Goal: Navigation & Orientation: Understand site structure

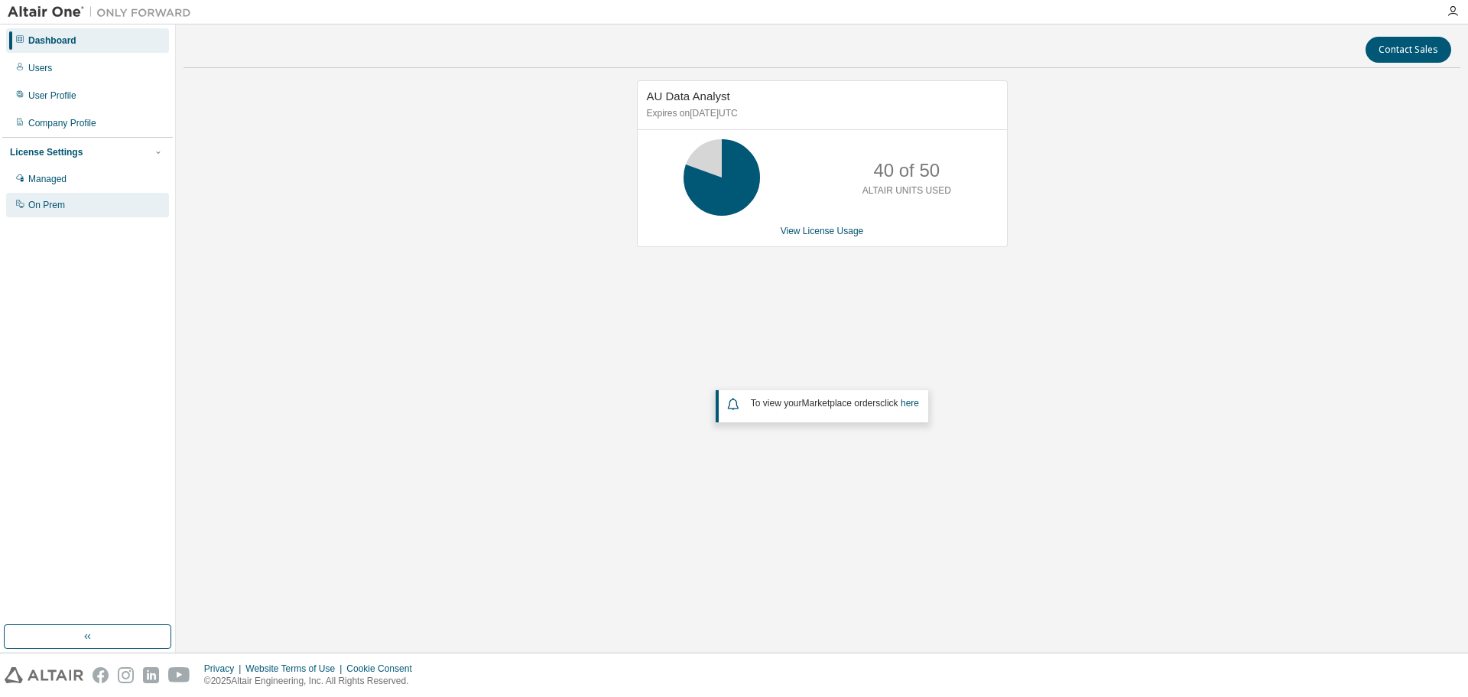
click at [107, 199] on div "On Prem" at bounding box center [87, 205] width 163 height 24
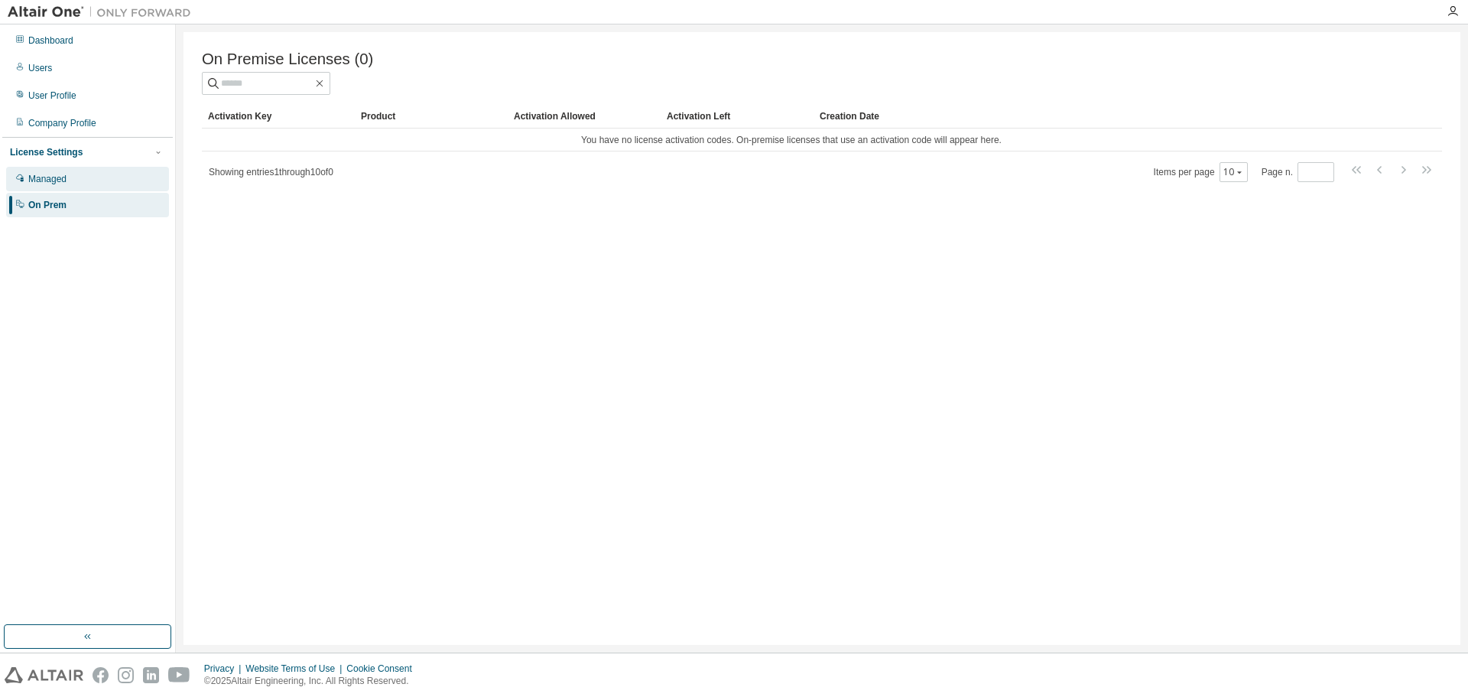
click at [83, 174] on div "Managed" at bounding box center [87, 179] width 163 height 24
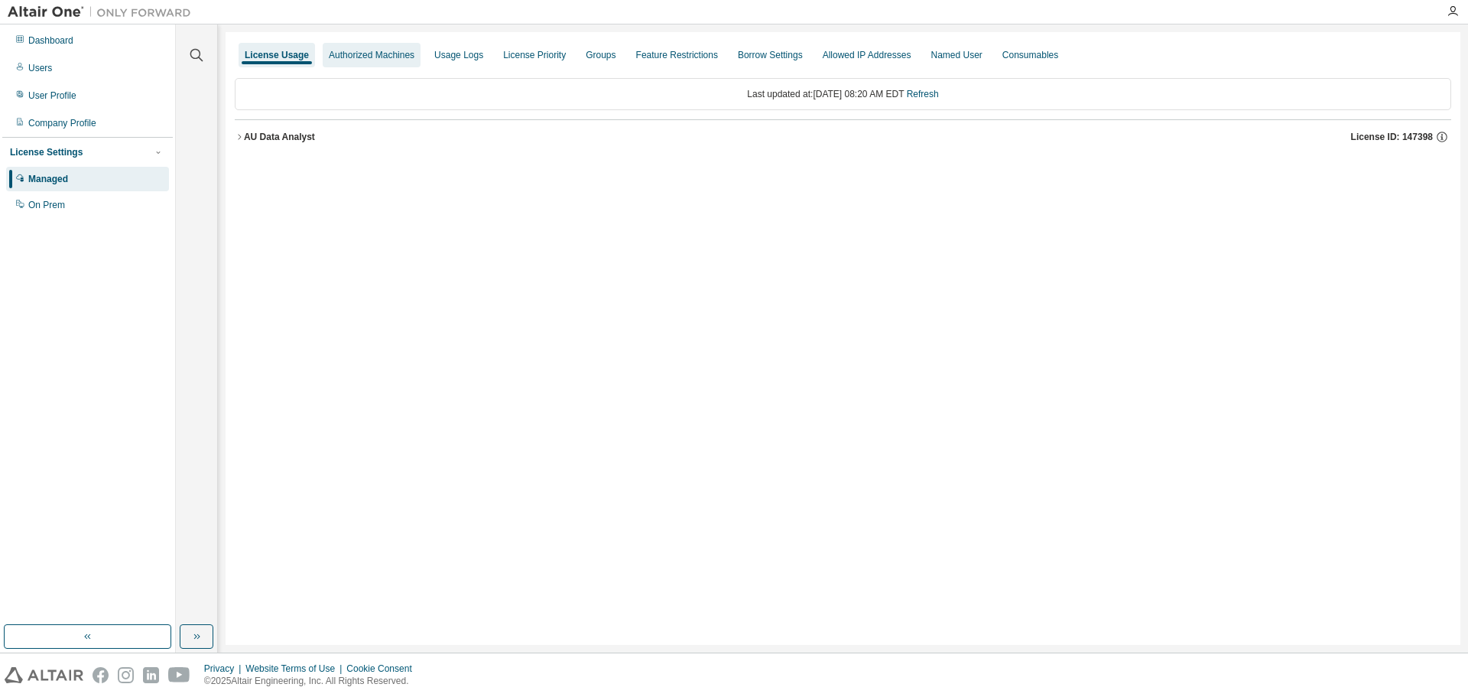
click at [379, 58] on div "Authorized Machines" at bounding box center [372, 55] width 86 height 12
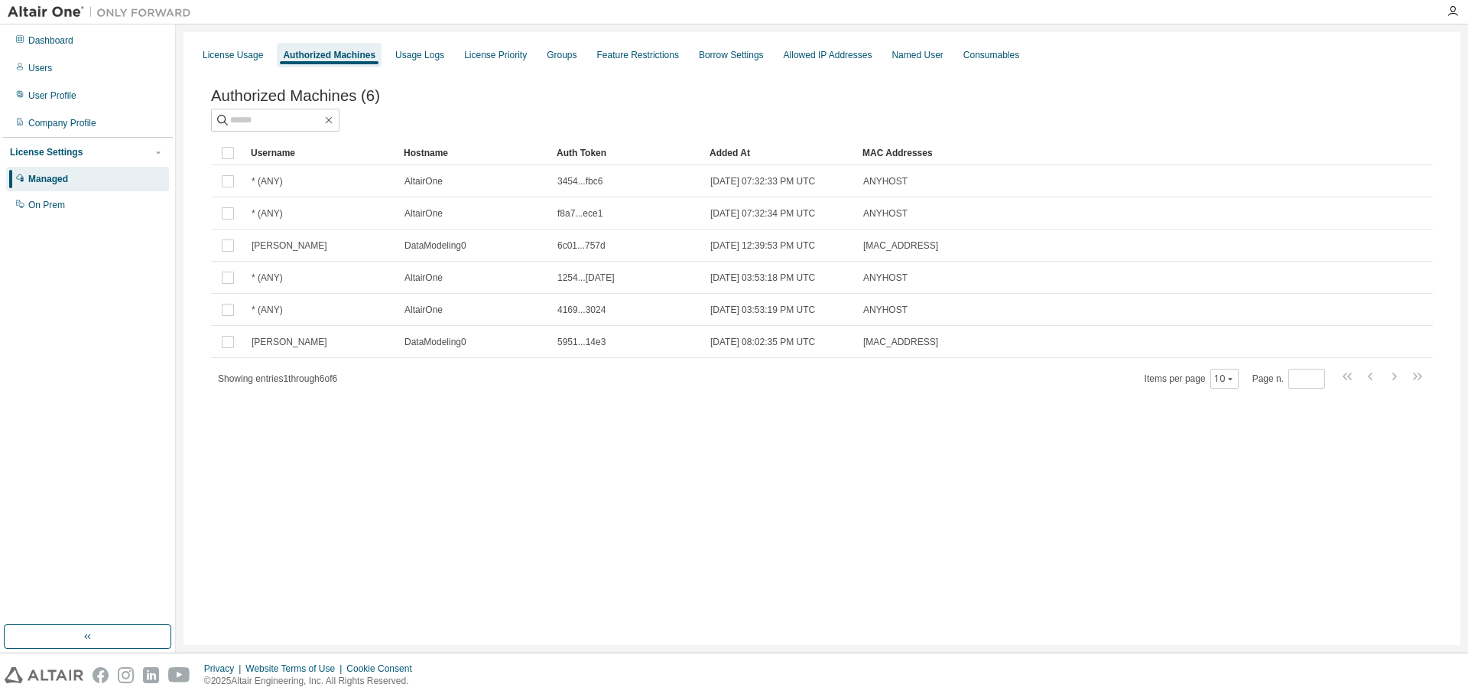
click at [174, 506] on div "Dashboard Users User Profile Company Profile License Settings Managed On Prem" at bounding box center [88, 338] width 176 height 628
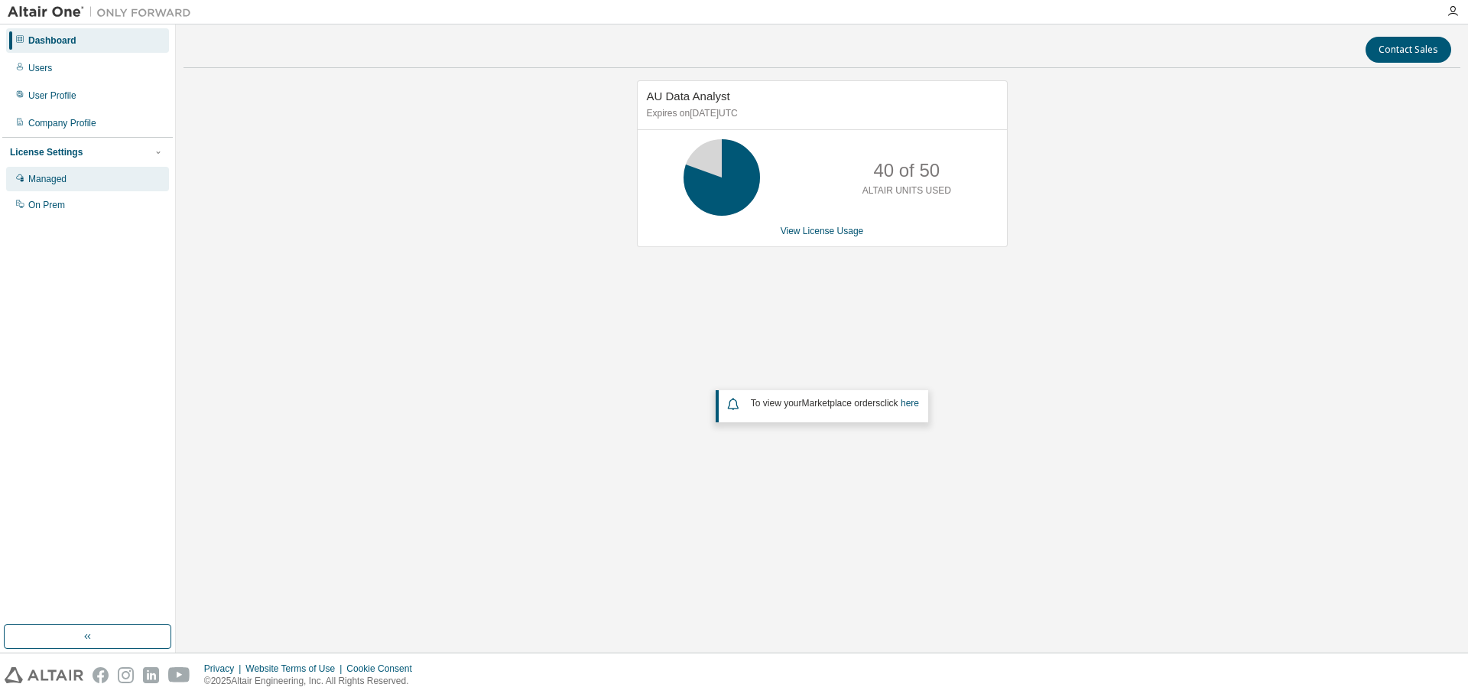
click at [75, 173] on div "Managed" at bounding box center [87, 179] width 163 height 24
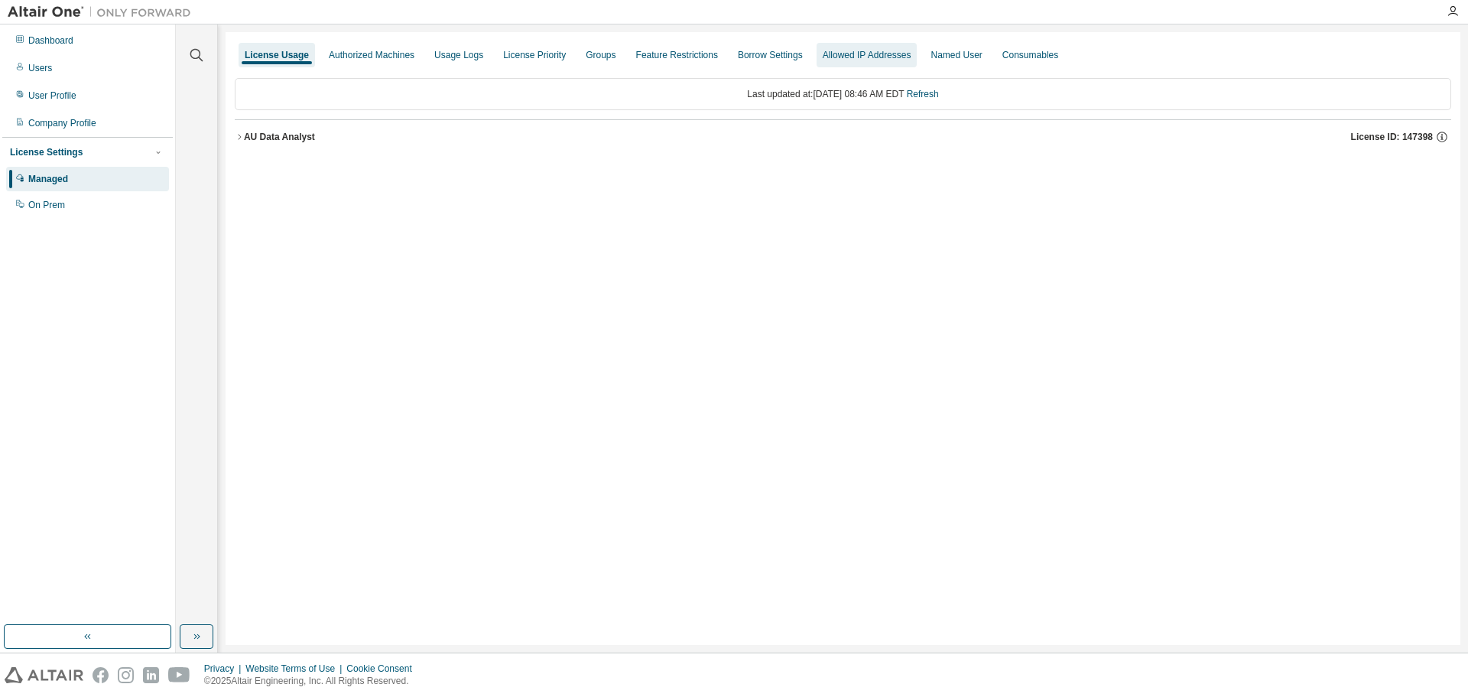
click at [854, 45] on div "Allowed IP Addresses" at bounding box center [867, 55] width 101 height 24
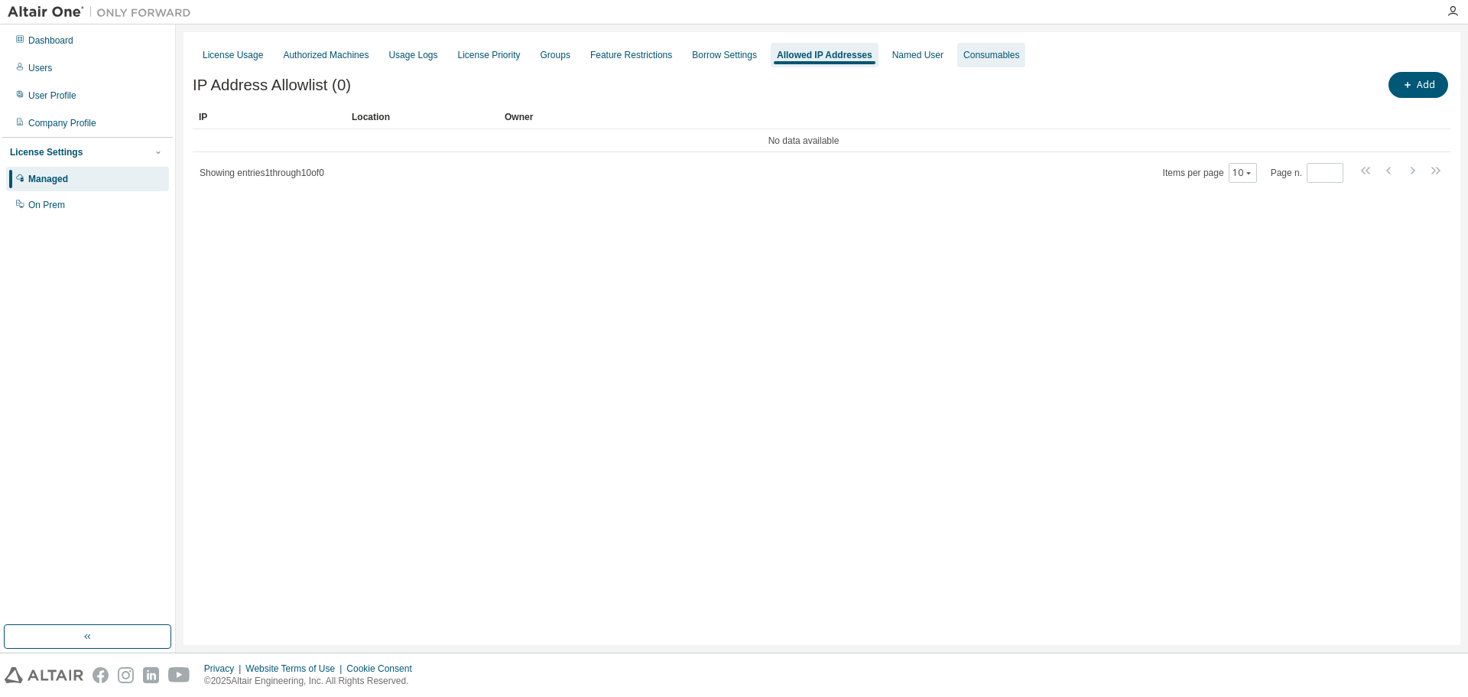
click at [963, 50] on div "Consumables" at bounding box center [991, 55] width 56 height 12
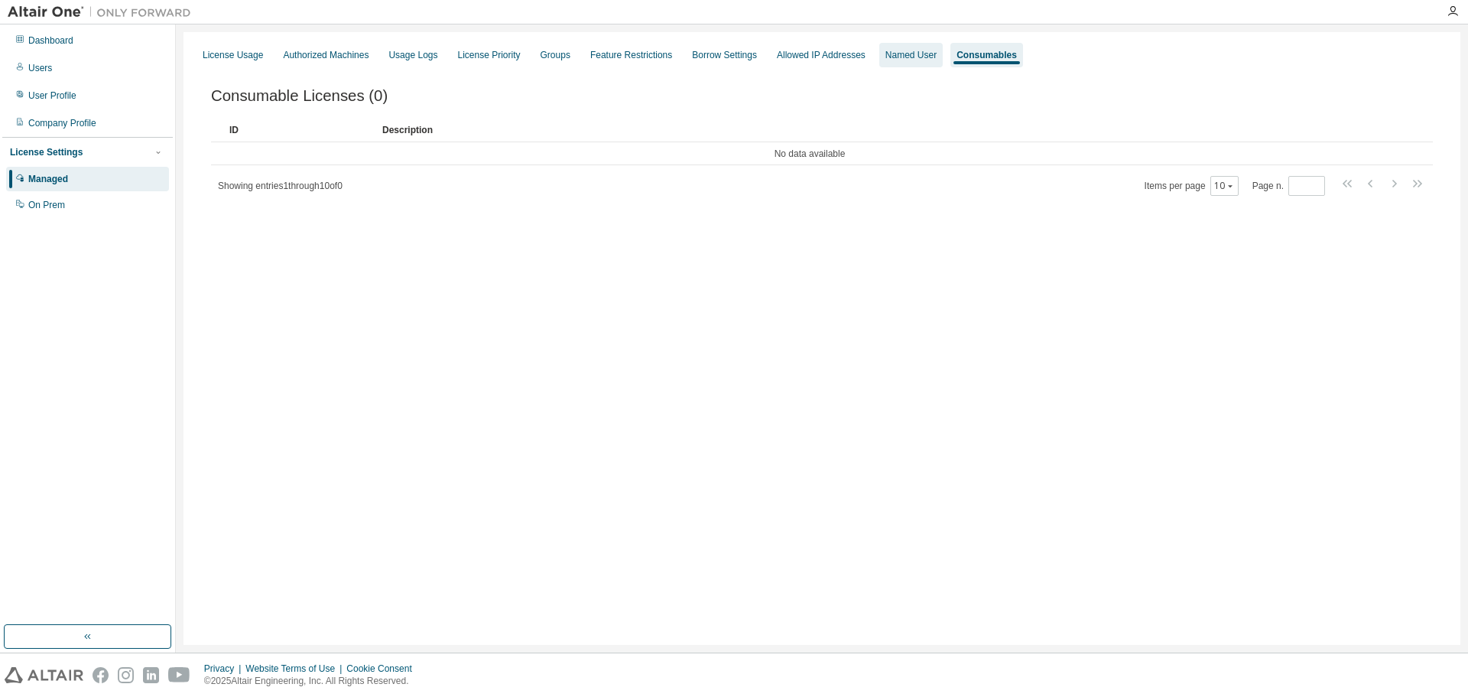
click at [901, 60] on div "Named User" at bounding box center [910, 55] width 51 height 12
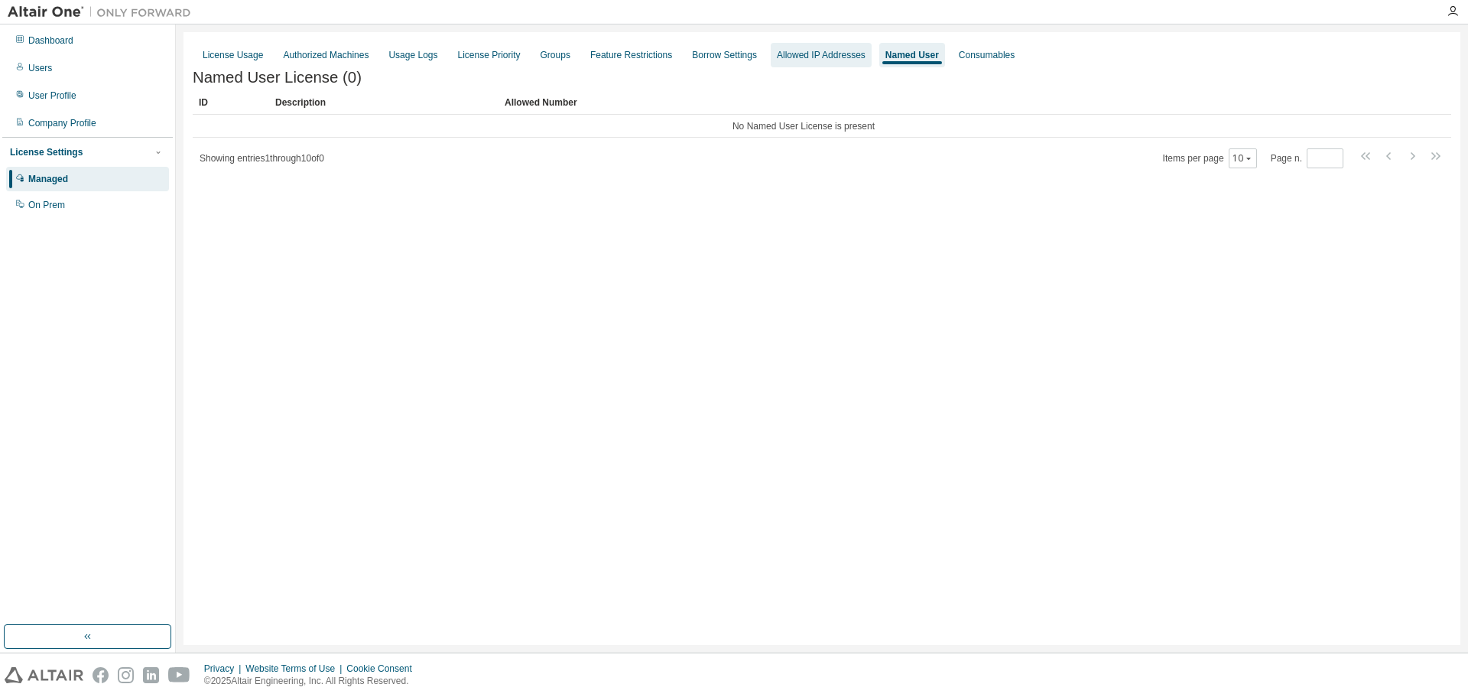
click at [803, 60] on div "Allowed IP Addresses" at bounding box center [821, 55] width 89 height 12
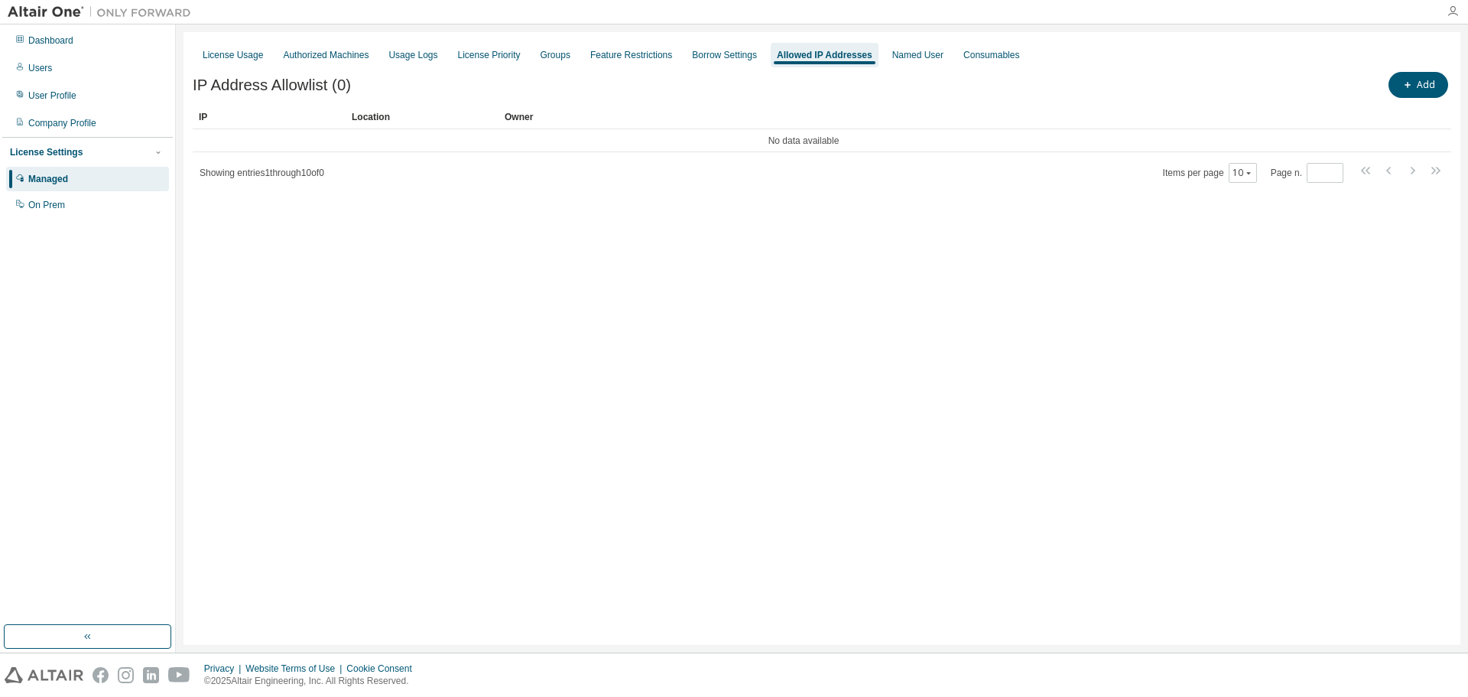
click at [1453, 8] on icon "button" at bounding box center [1453, 11] width 12 height 12
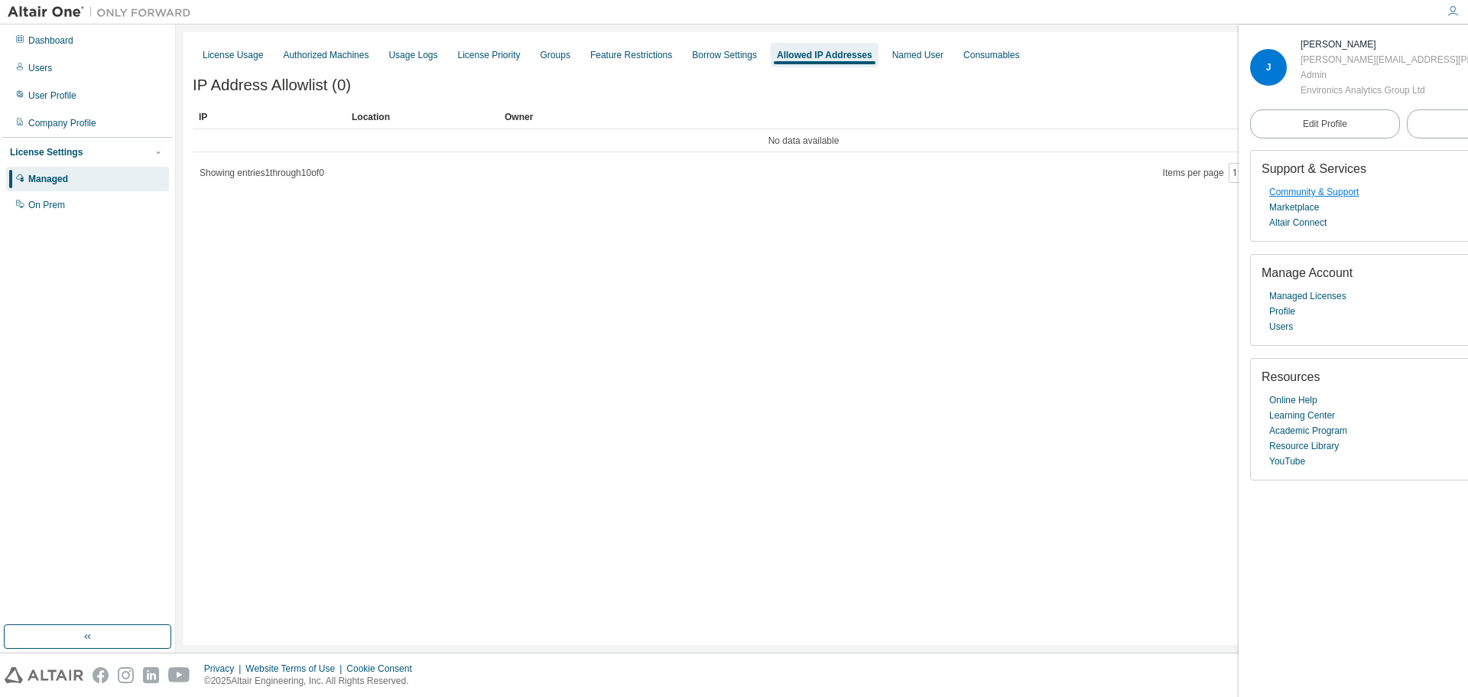
click at [1327, 200] on link "Community & Support" at bounding box center [1313, 191] width 89 height 15
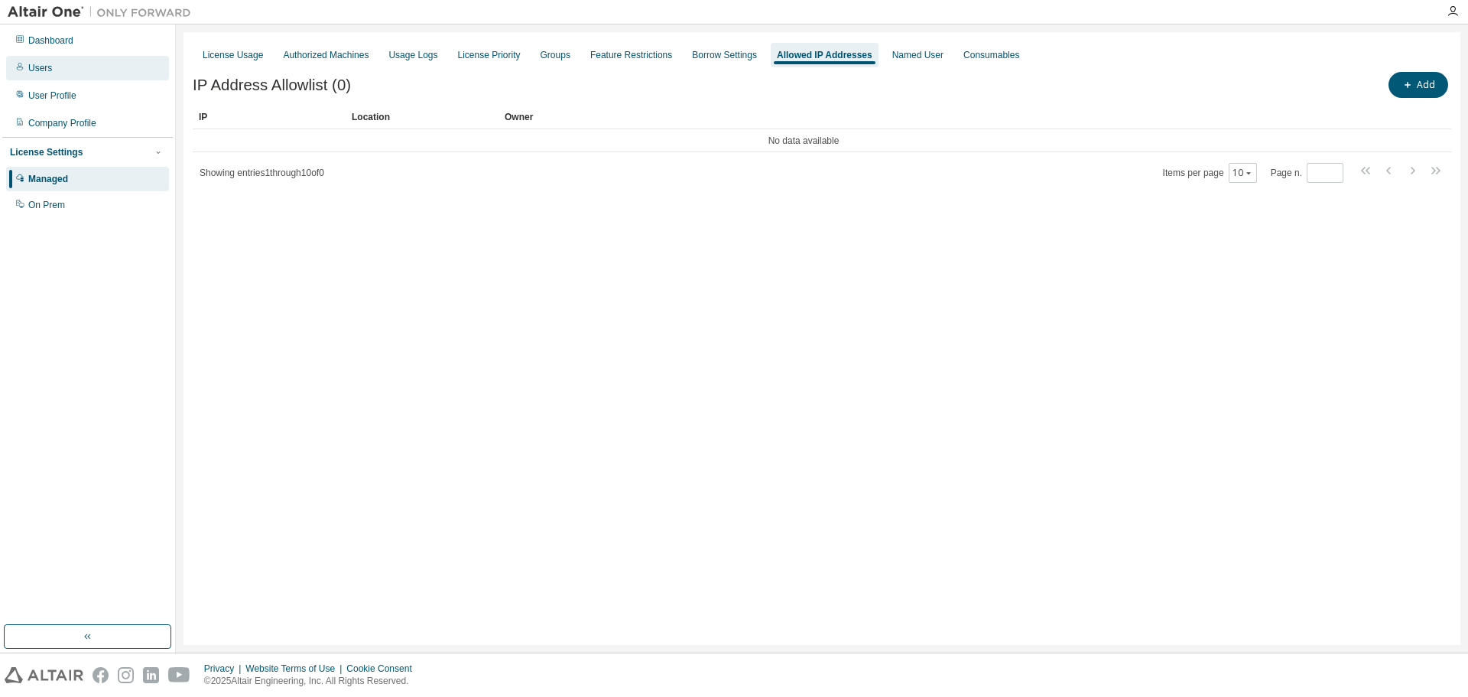
click at [70, 58] on div "Users" at bounding box center [87, 68] width 163 height 24
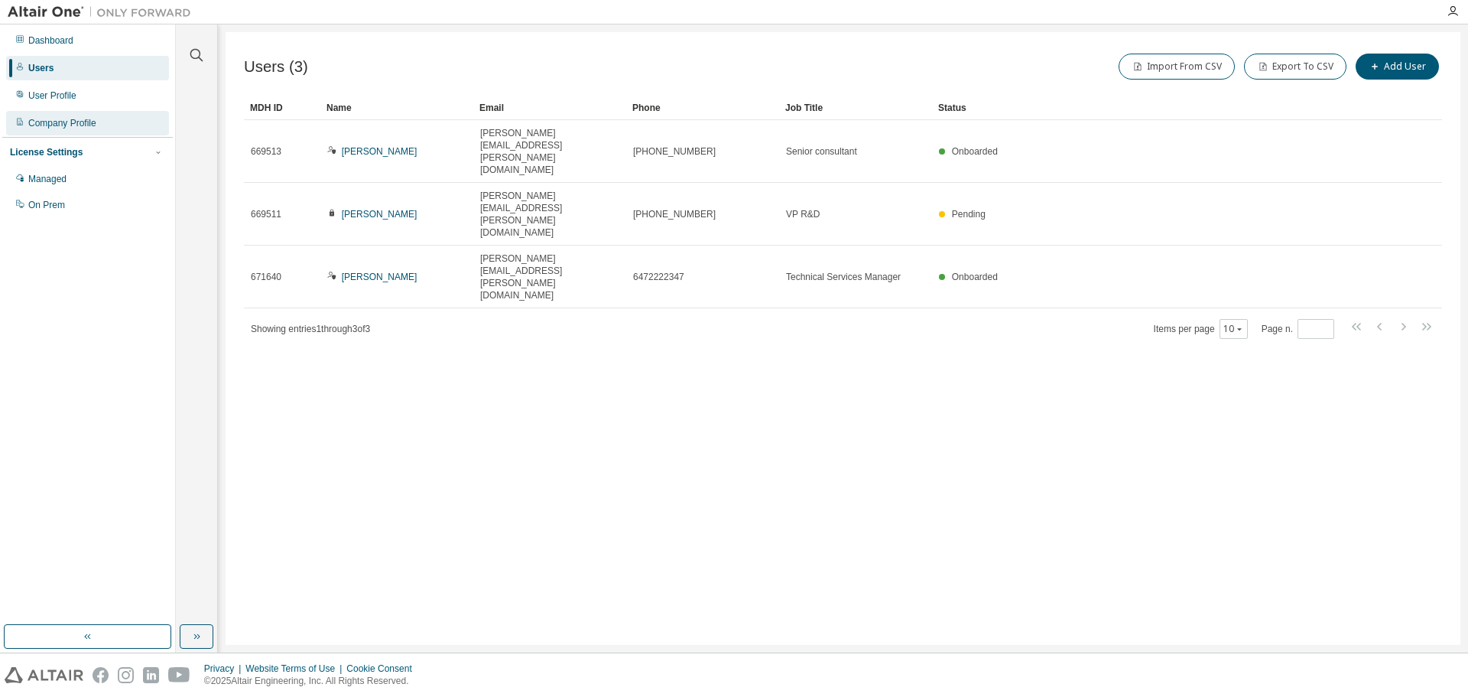
click at [59, 111] on div "Company Profile" at bounding box center [87, 123] width 163 height 24
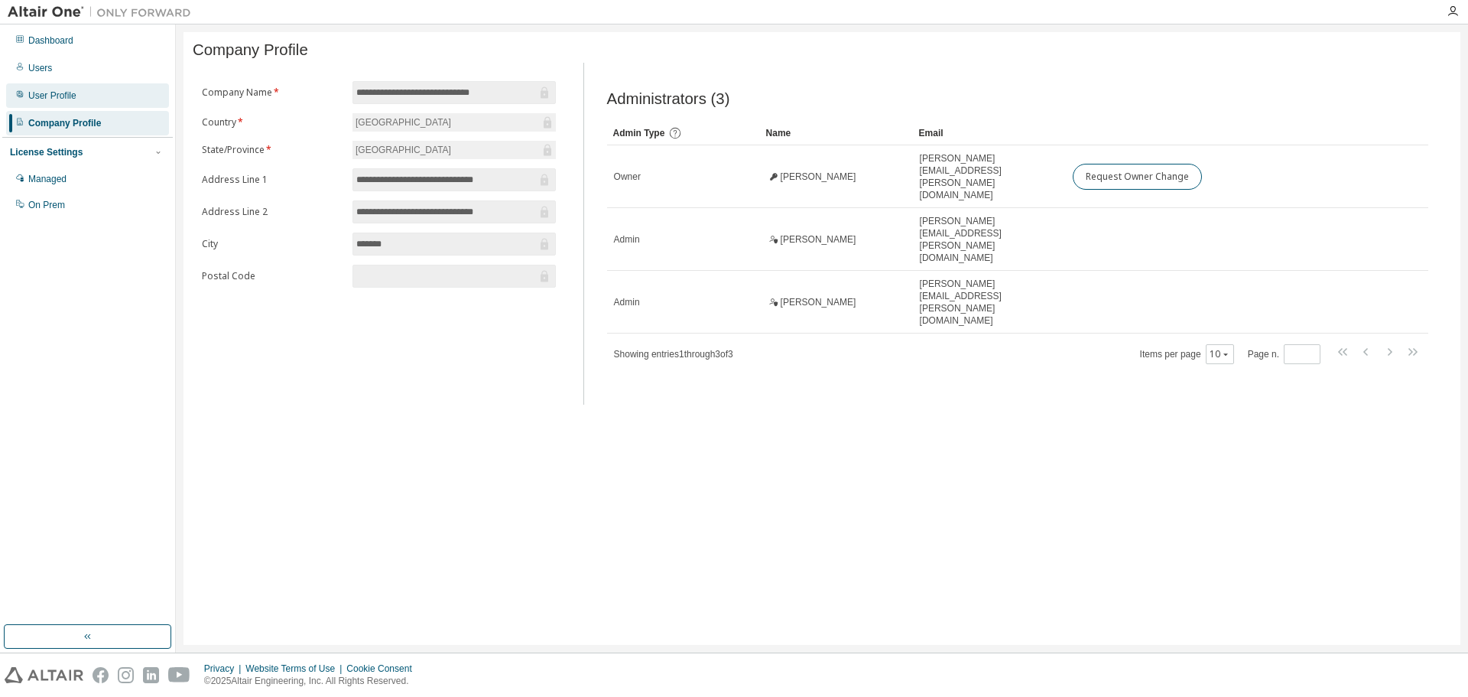
click at [66, 99] on div "User Profile" at bounding box center [52, 95] width 48 height 12
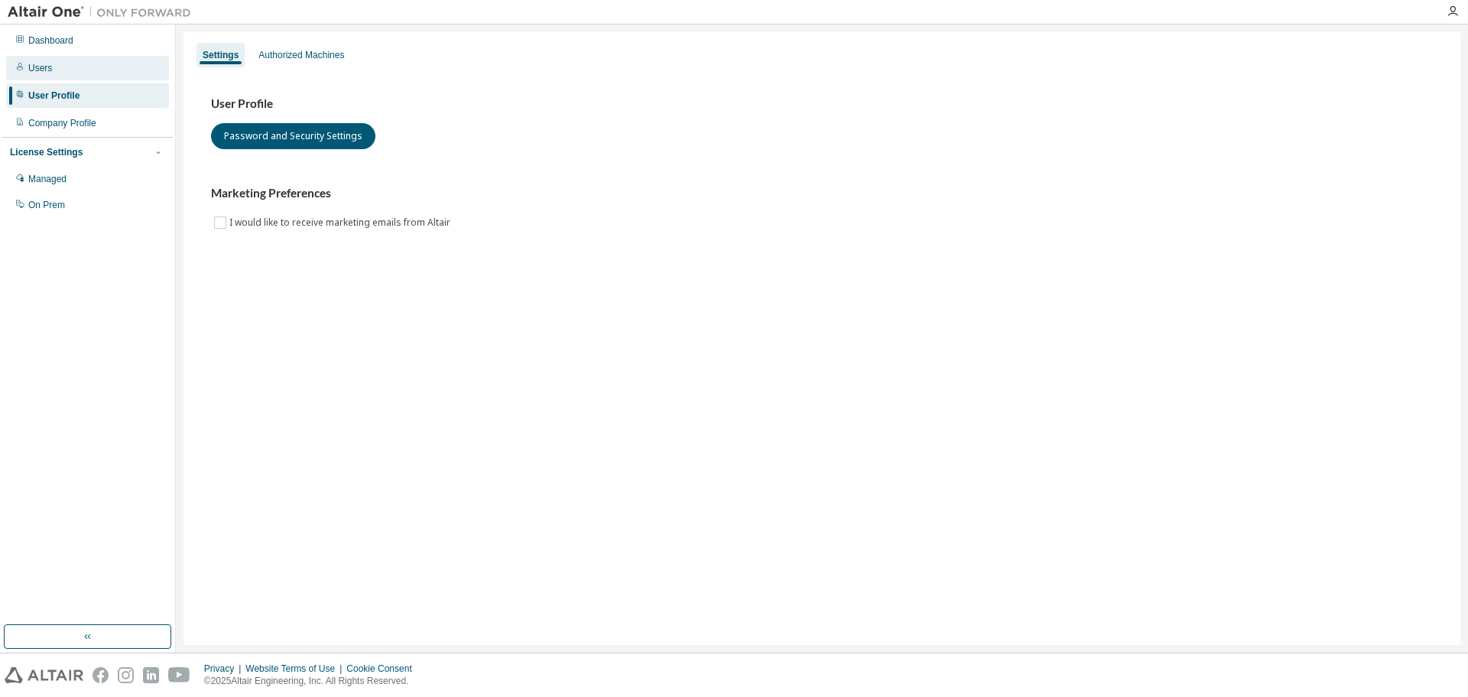
click at [73, 70] on div "Users" at bounding box center [87, 68] width 163 height 24
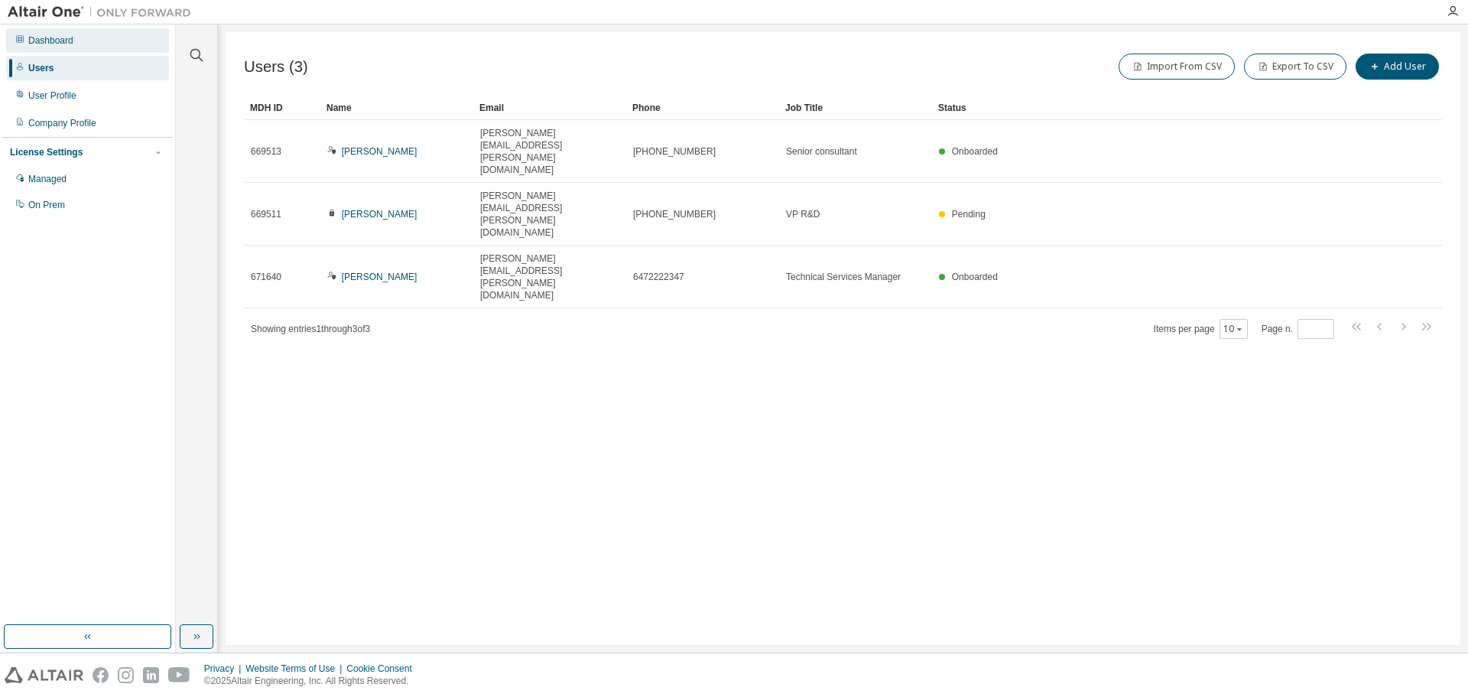
click at [77, 49] on div "Dashboard" at bounding box center [87, 40] width 163 height 24
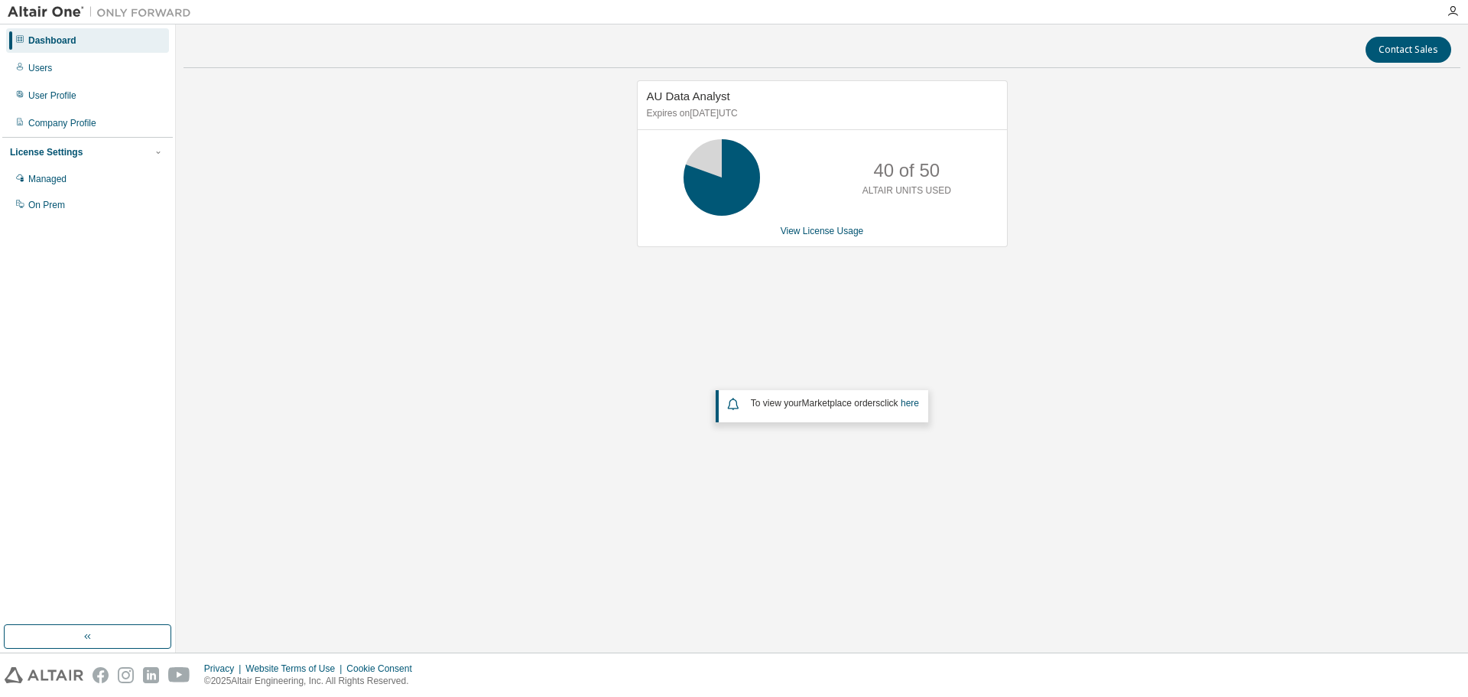
click at [1080, 56] on div "Contact Sales" at bounding box center [822, 50] width 1259 height 26
